Goal: Task Accomplishment & Management: Complete application form

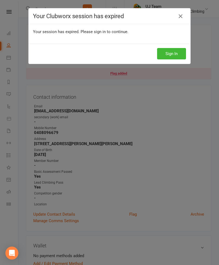
click at [181, 15] on icon at bounding box center [181, 16] width 6 height 6
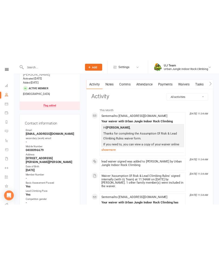
scroll to position [1, 0]
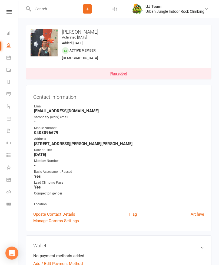
click at [48, 7] on input "text" at bounding box center [50, 9] width 38 height 8
type input "[PERSON_NAME]"
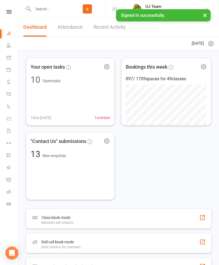
click at [41, 8] on input "text" at bounding box center [50, 9] width 38 height 8
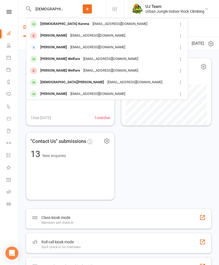
type input "[DEMOGRAPHIC_DATA]"
click at [50, 20] on div "[DEMOGRAPHIC_DATA] Karena" at bounding box center [65, 24] width 52 height 8
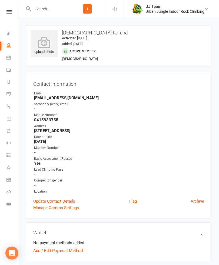
click at [50, 199] on link "Update Contact Details" at bounding box center [54, 201] width 42 height 6
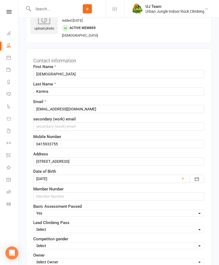
scroll to position [25, 0]
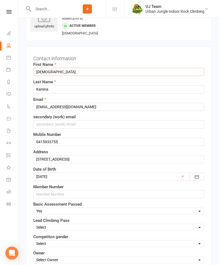
click at [68, 71] on input "[DEMOGRAPHIC_DATA]" at bounding box center [118, 72] width 171 height 8
type input "Eva"
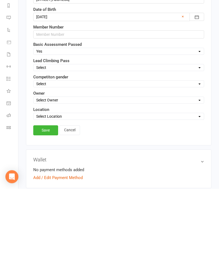
click at [44, 201] on link "Save" at bounding box center [45, 206] width 25 height 10
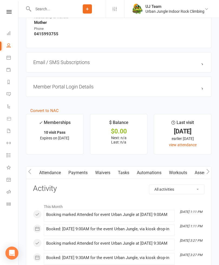
scroll to position [0, 55]
click at [100, 172] on link "Waivers" at bounding box center [101, 172] width 23 height 12
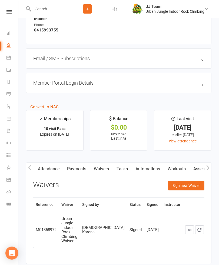
scroll to position [446, 0]
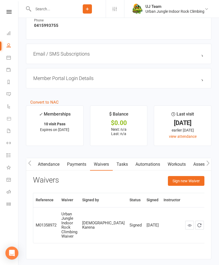
click at [180, 178] on button "Sign new Waiver" at bounding box center [186, 181] width 37 height 10
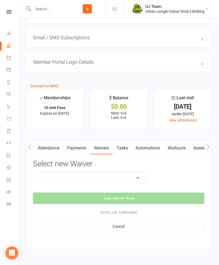
scroll to position [462, 0]
click at [103, 180] on select "Assumption Of Risk & Lead Climbing Rules Membership Agreement - FIXED/FLEXI - I…" at bounding box center [88, 177] width 111 height 11
select select "4195"
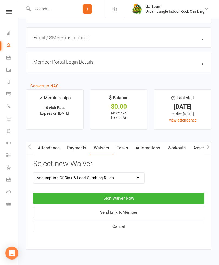
click at [54, 194] on button "Sign Waiver Now" at bounding box center [119, 197] width 172 height 11
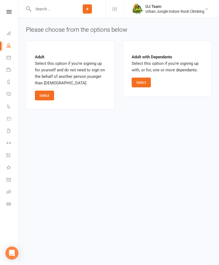
click at [43, 94] on button "Select" at bounding box center [44, 95] width 19 height 10
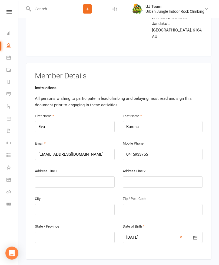
scroll to position [66, 0]
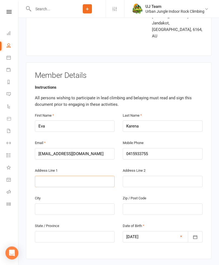
click at [43, 176] on input "text" at bounding box center [75, 181] width 80 height 11
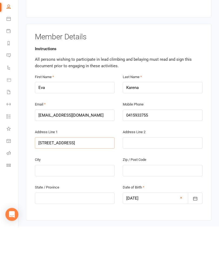
type input "[STREET_ADDRESS]"
click at [99, 203] on input "text" at bounding box center [75, 208] width 80 height 11
click at [177, 203] on input "text" at bounding box center [163, 208] width 80 height 11
click at [87, 203] on input "Safety Bag" at bounding box center [75, 208] width 80 height 11
type input "Safety Bay"
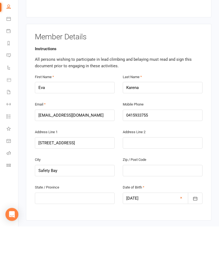
click at [168, 195] on div "Zip / Post Code" at bounding box center [163, 205] width 80 height 20
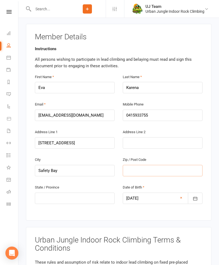
click at [181, 165] on input "text" at bounding box center [163, 170] width 80 height 11
type input "6169"
click at [43, 192] on input "text" at bounding box center [75, 197] width 80 height 11
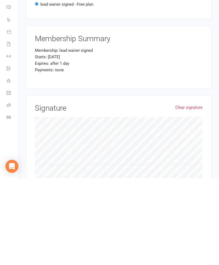
scroll to position [478, 0]
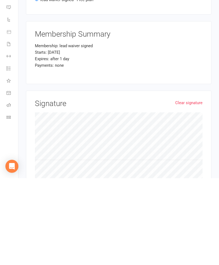
type input "WA"
click at [184, 186] on link "Clear signature" at bounding box center [188, 189] width 27 height 6
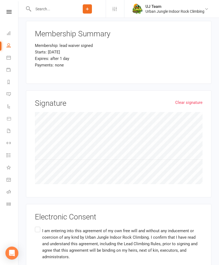
click at [188, 99] on link "Clear signature" at bounding box center [188, 102] width 27 height 6
click at [38, 225] on label "I am entering into this agreement of my own free will and without any inducemen…" at bounding box center [119, 243] width 168 height 37
click at [38, 225] on input "I am entering into this agreement of my own free will and without any inducemen…" at bounding box center [37, 225] width 4 height 0
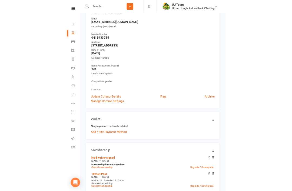
scroll to position [115, 0]
